Goal: Information Seeking & Learning: Find specific fact

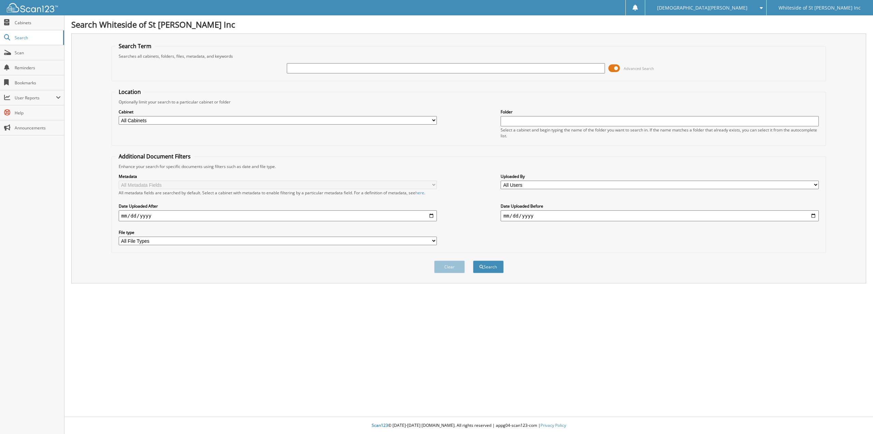
click at [299, 65] on input "text" at bounding box center [446, 68] width 318 height 10
type input "dale english"
click at [473, 260] on button "Search" at bounding box center [488, 266] width 31 height 13
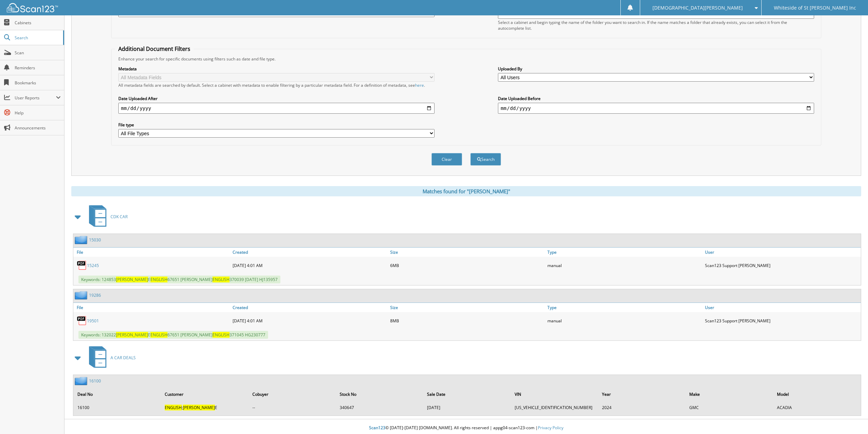
scroll to position [110, 0]
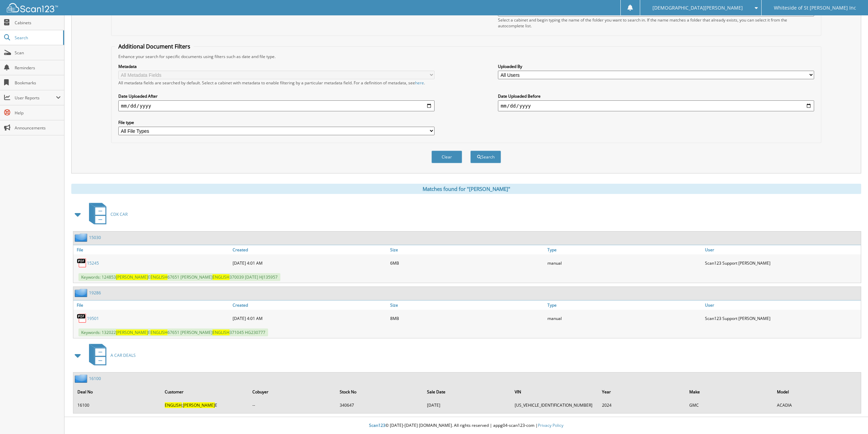
click at [91, 318] on link "19501" at bounding box center [93, 318] width 12 height 6
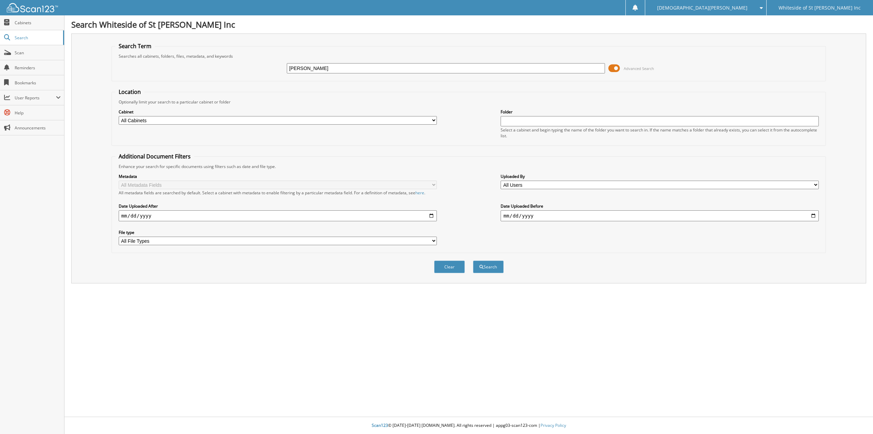
type input "[PERSON_NAME]"
click at [473, 260] on button "Search" at bounding box center [488, 266] width 31 height 13
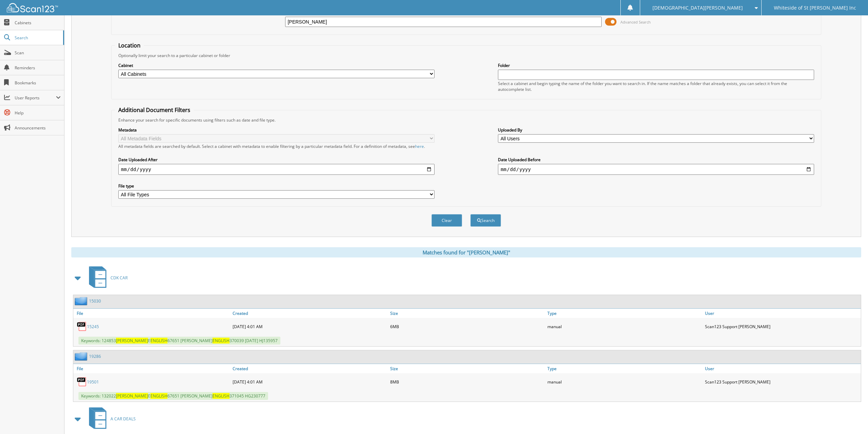
scroll to position [110, 0]
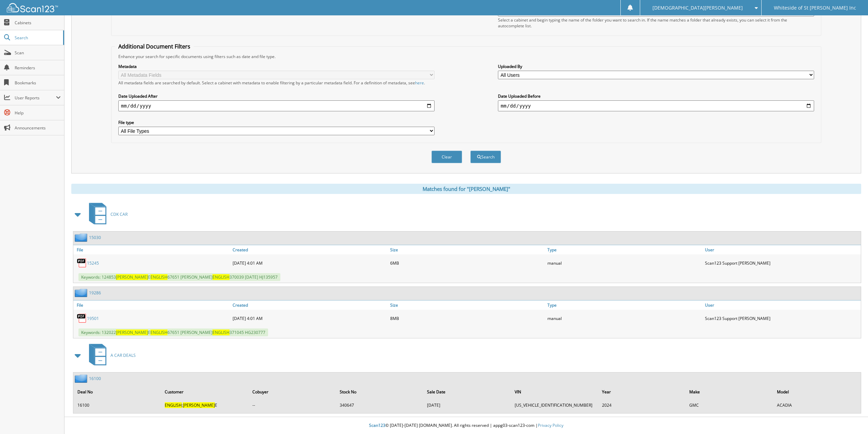
click at [96, 379] on link "16100" at bounding box center [95, 378] width 12 height 6
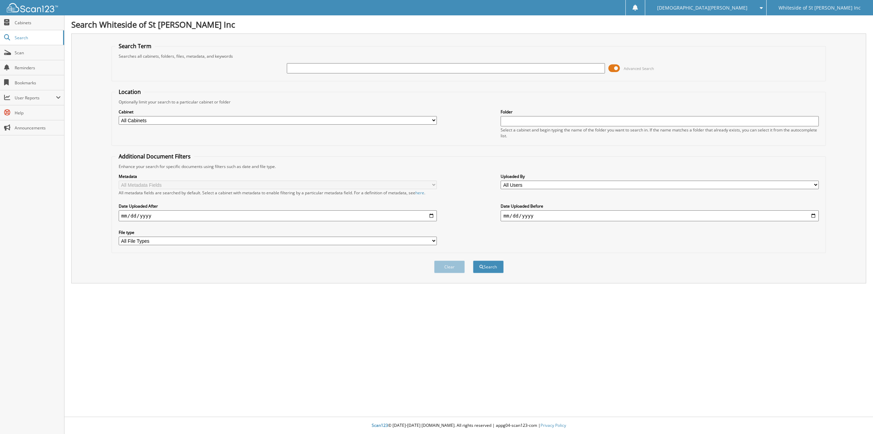
click at [317, 68] on input "text" at bounding box center [446, 68] width 318 height 10
type input "[PERSON_NAME]"
click at [473, 260] on button "Search" at bounding box center [488, 266] width 31 height 13
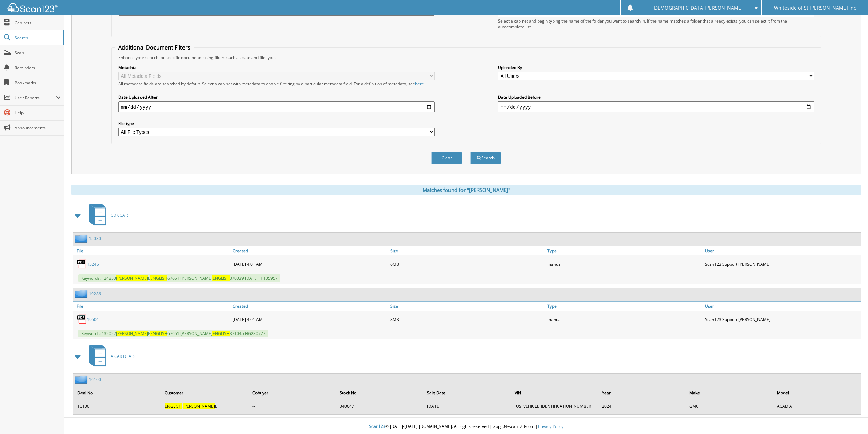
scroll to position [110, 0]
click at [98, 377] on link "16100" at bounding box center [95, 378] width 12 height 6
